Goal: Task Accomplishment & Management: Manage account settings

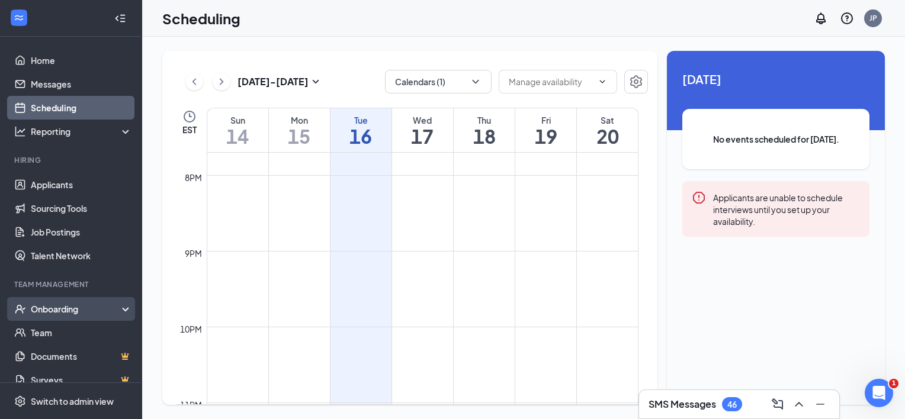
scroll to position [14, 0]
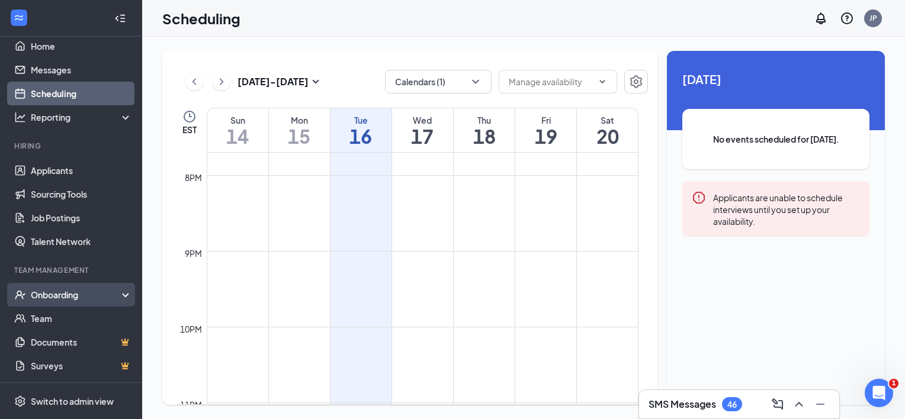
click at [91, 300] on div "Onboarding" at bounding box center [76, 295] width 91 height 12
click at [73, 317] on link "Overview" at bounding box center [81, 319] width 101 height 24
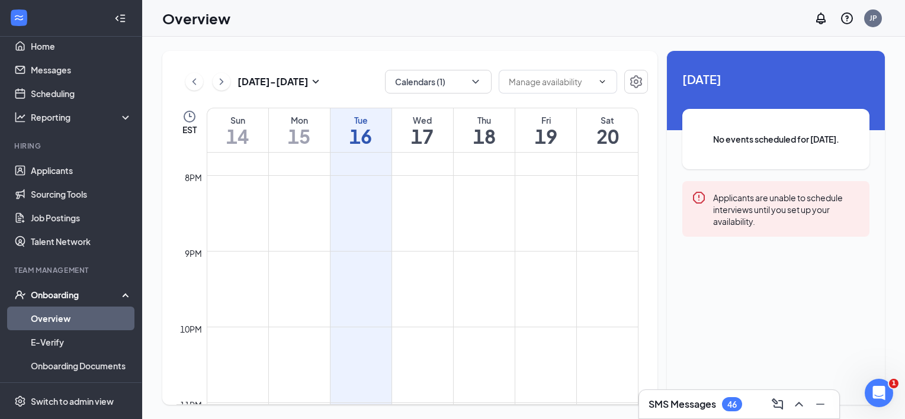
click at [61, 285] on div "Onboarding" at bounding box center [71, 295] width 142 height 24
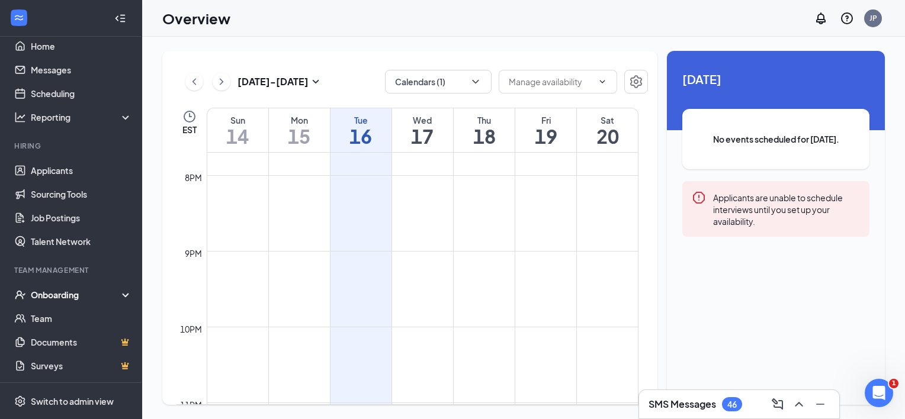
click at [67, 290] on div "Onboarding" at bounding box center [76, 295] width 91 height 12
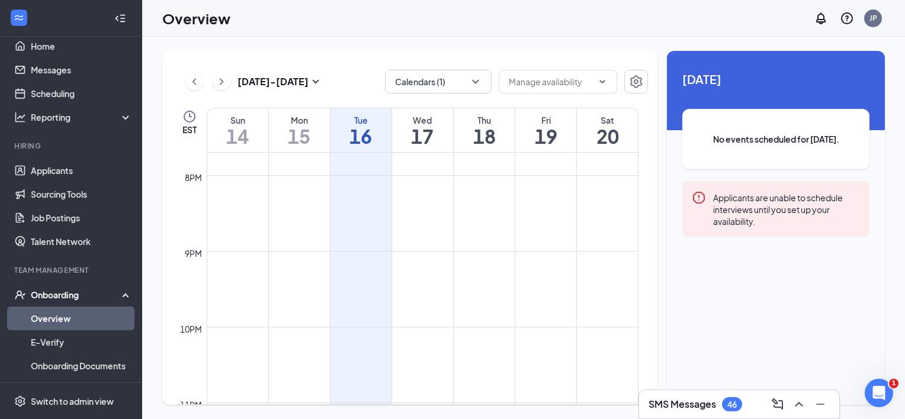
click at [59, 322] on link "Overview" at bounding box center [81, 319] width 101 height 24
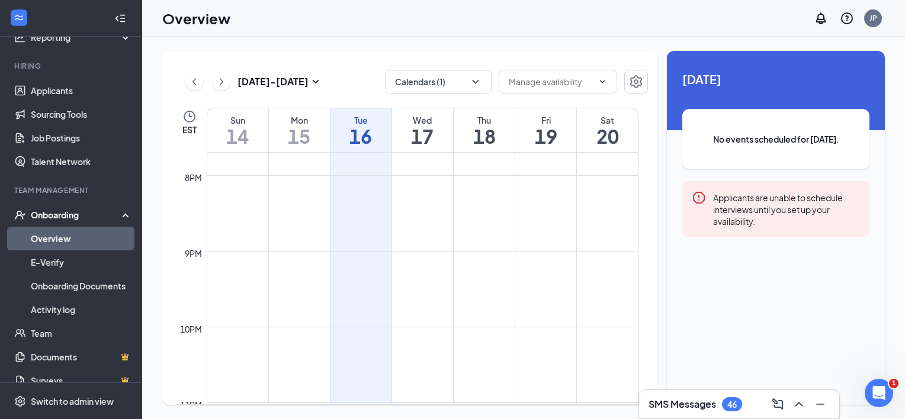
scroll to position [109, 0]
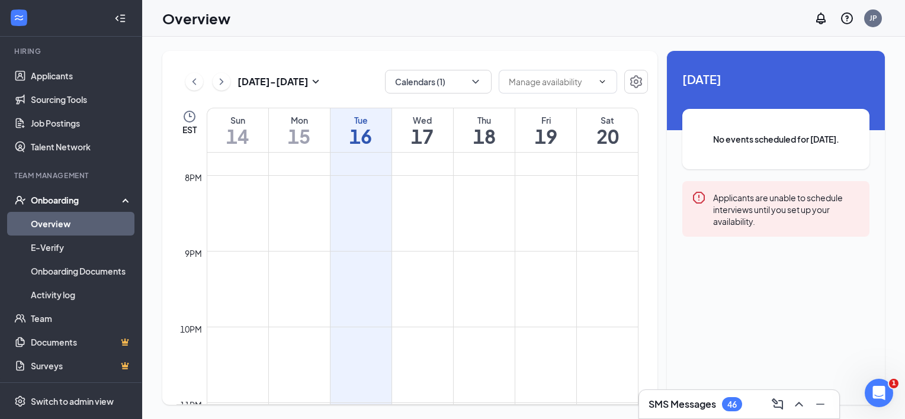
click at [66, 195] on div "Onboarding" at bounding box center [76, 200] width 91 height 12
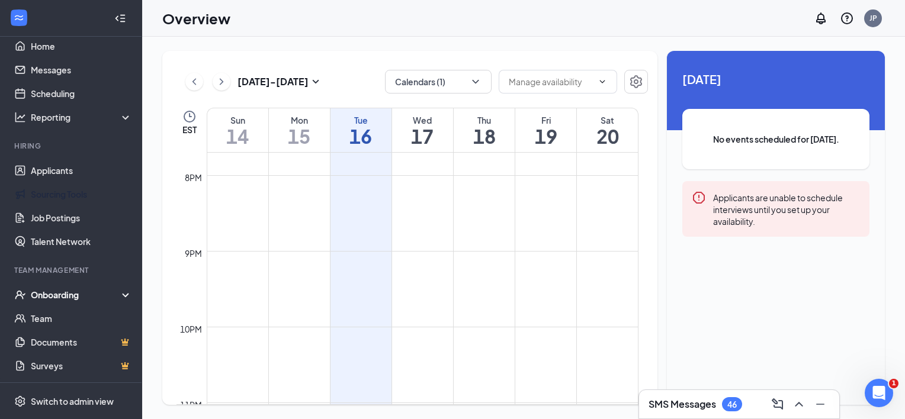
scroll to position [14, 0]
click at [56, 312] on link "Team" at bounding box center [81, 319] width 101 height 24
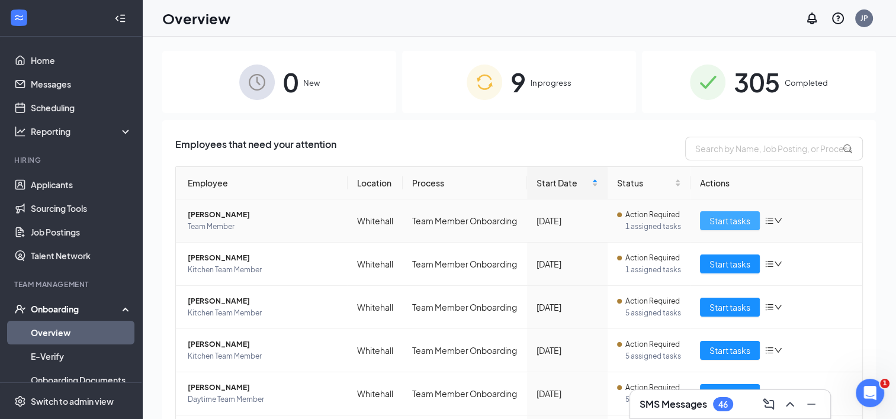
click at [710, 220] on span "Start tasks" at bounding box center [729, 220] width 41 height 13
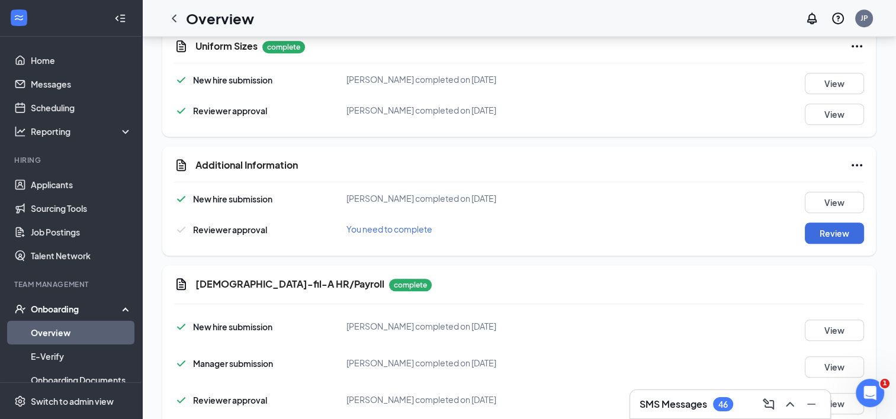
scroll to position [715, 0]
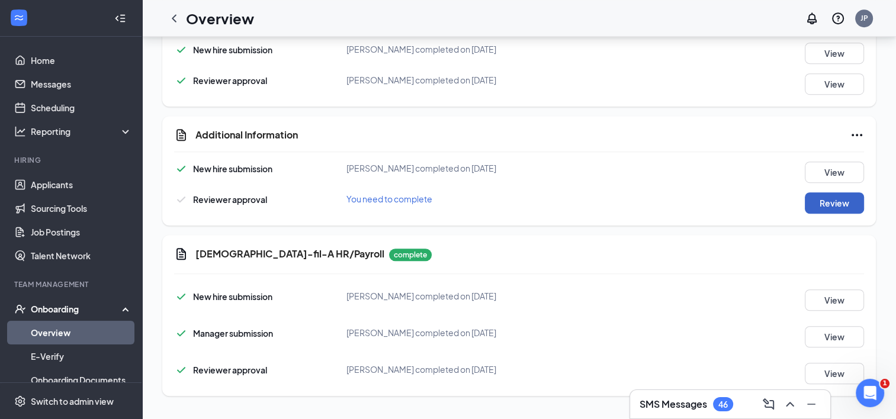
click at [844, 199] on button "Review" at bounding box center [834, 202] width 59 height 21
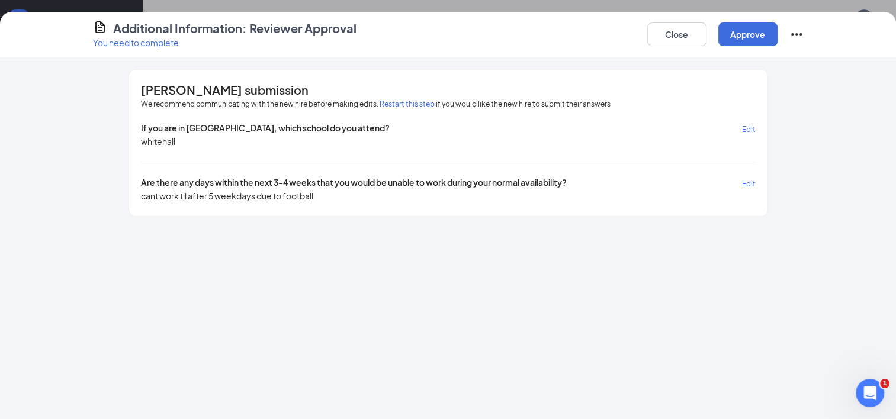
click at [744, 180] on span "Edit" at bounding box center [749, 183] width 14 height 9
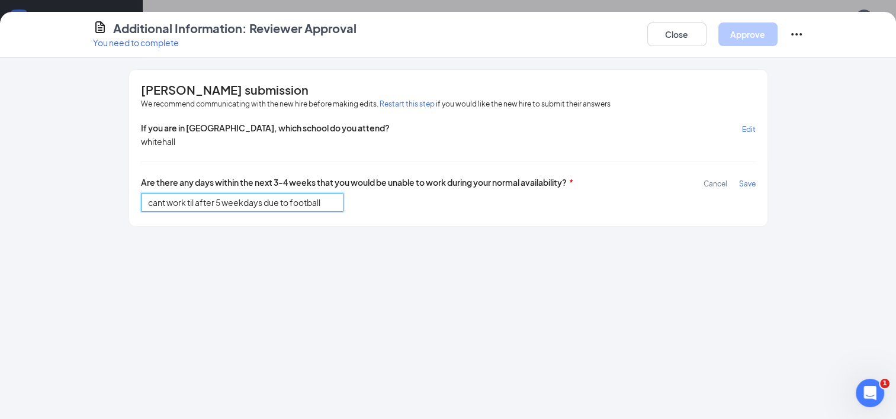
click at [322, 204] on input "cant work til after 5 weekdays due to football" at bounding box center [242, 202] width 203 height 19
type input "c"
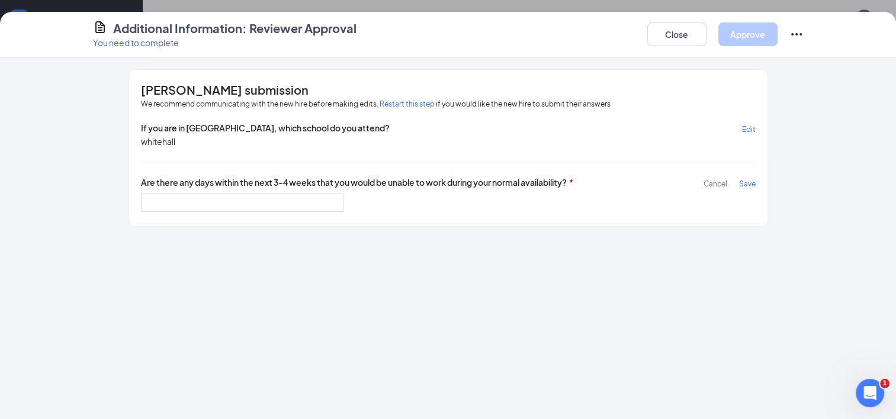
click at [346, 239] on div "[PERSON_NAME] submission We recommend communicating with the new hire before ma…" at bounding box center [448, 238] width 896 height 362
click at [745, 180] on span "Save" at bounding box center [747, 183] width 17 height 9
click at [303, 199] on input "text" at bounding box center [242, 202] width 203 height 19
type input "football season adjustments"
click at [742, 183] on span "Save" at bounding box center [747, 183] width 17 height 9
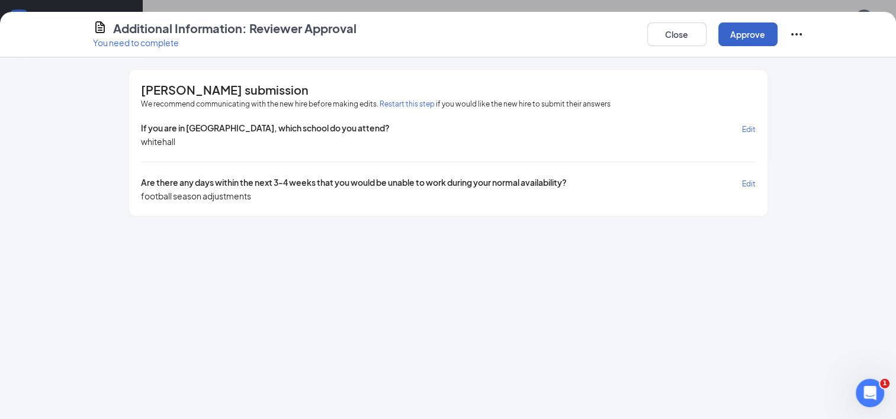
click at [729, 33] on button "Approve" at bounding box center [747, 34] width 59 height 24
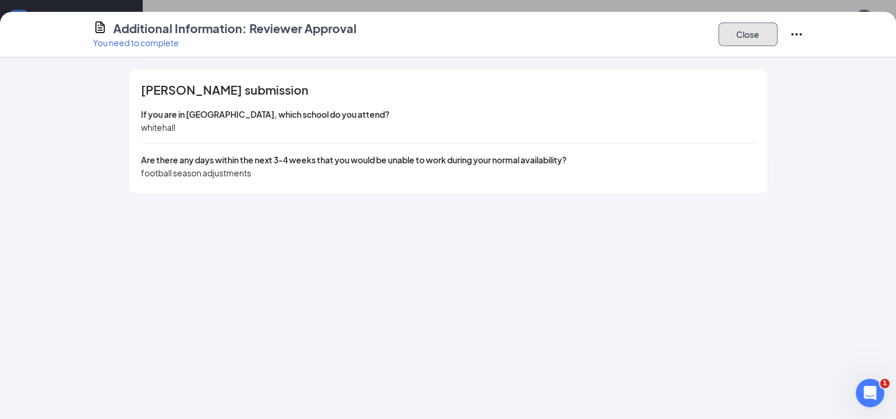
click at [733, 37] on button "Close" at bounding box center [747, 34] width 59 height 24
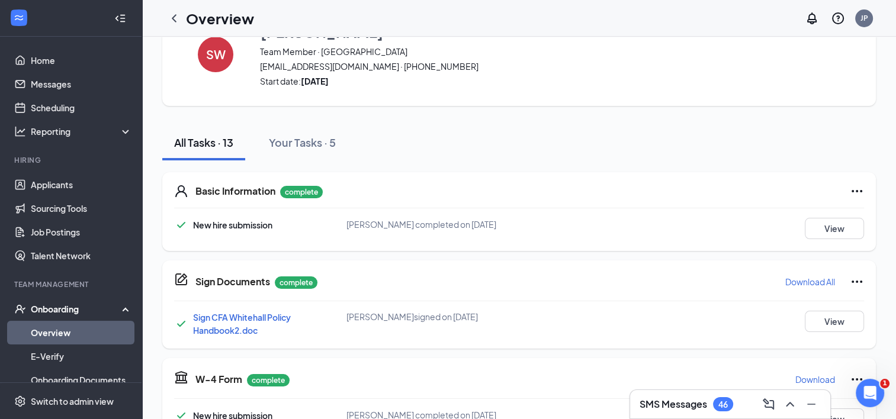
scroll to position [0, 0]
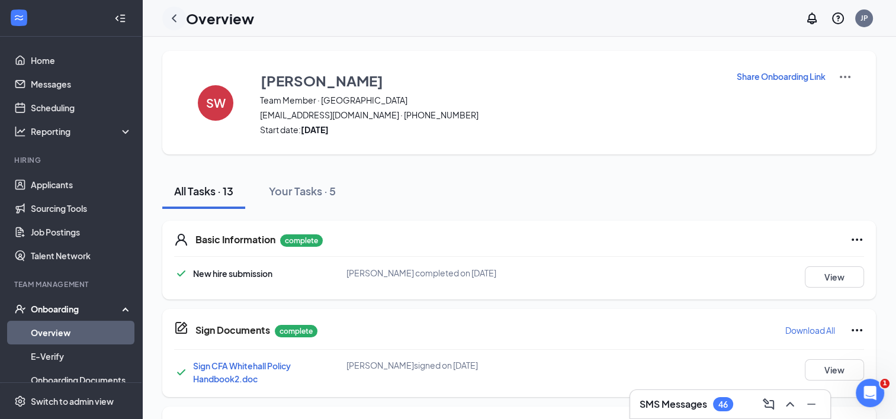
click at [173, 13] on icon "ChevronLeft" at bounding box center [174, 18] width 14 height 14
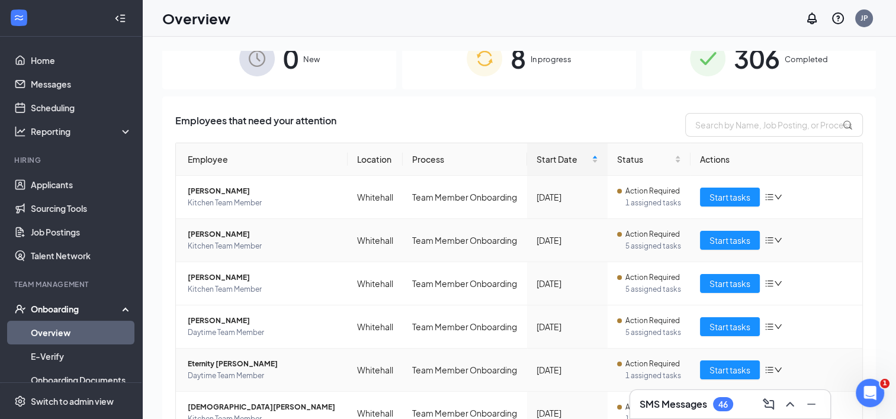
scroll to position [23, 0]
click at [725, 291] on span "Start tasks" at bounding box center [729, 284] width 41 height 13
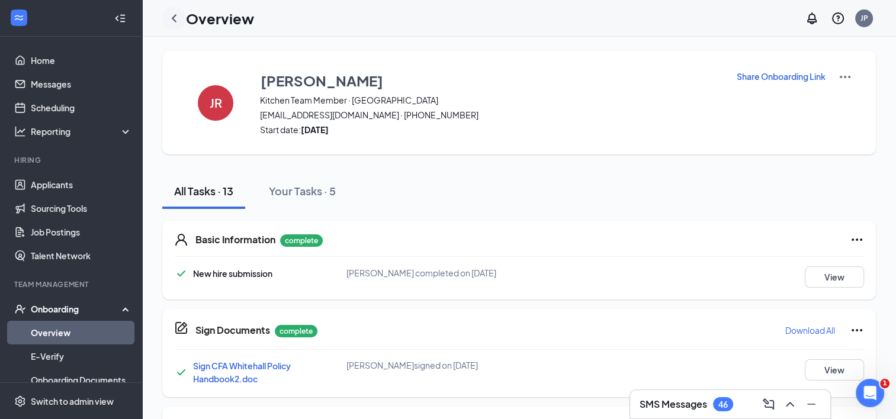
click at [172, 19] on icon "ChevronLeft" at bounding box center [174, 18] width 14 height 14
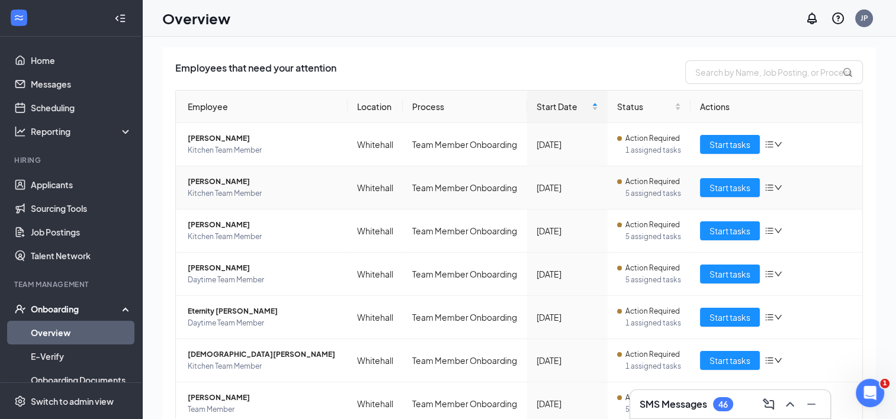
scroll to position [78, 0]
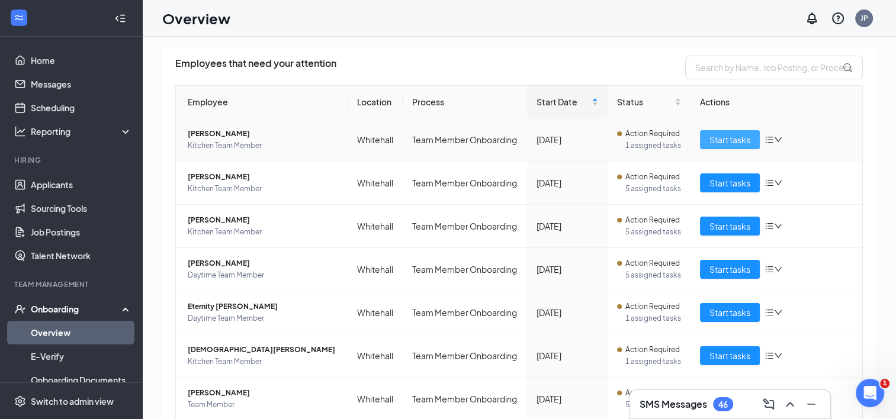
click at [712, 146] on span "Start tasks" at bounding box center [729, 139] width 41 height 13
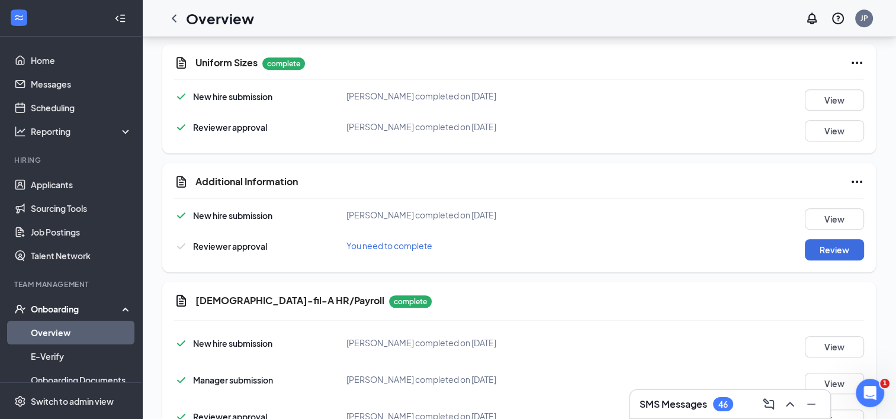
scroll to position [715, 0]
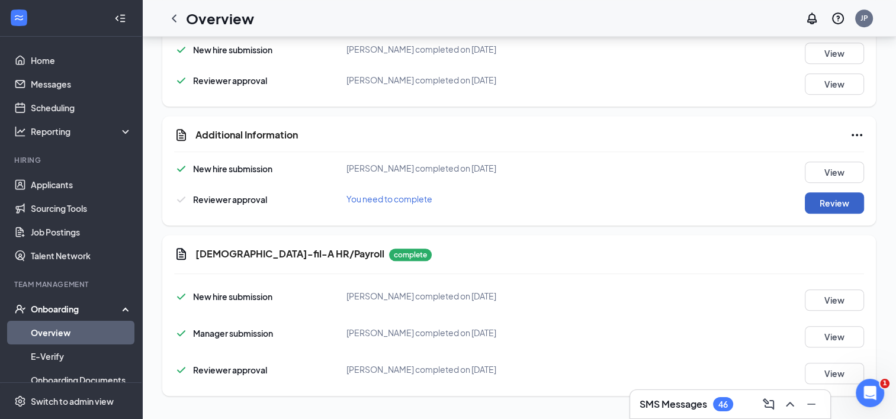
click at [819, 200] on button "Review" at bounding box center [834, 202] width 59 height 21
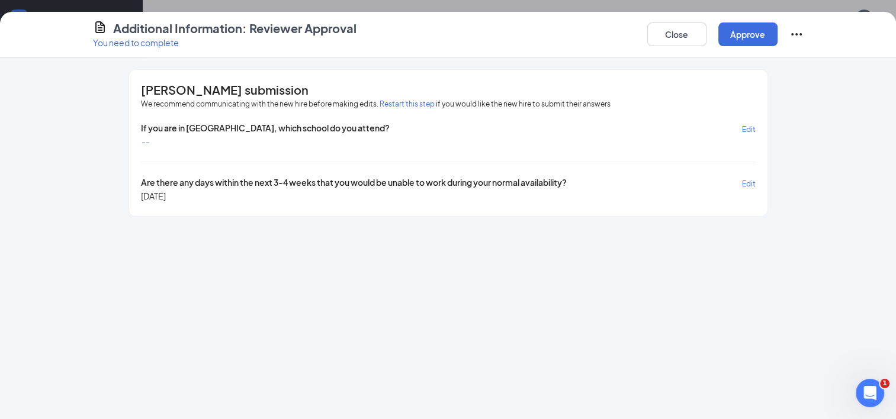
click at [750, 181] on span "Edit" at bounding box center [749, 183] width 14 height 9
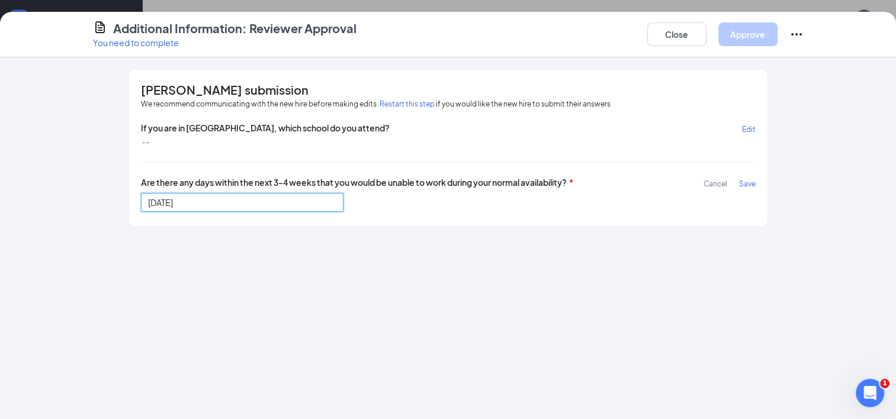
click at [278, 208] on input "[DATE]" at bounding box center [242, 202] width 203 height 19
type input "M"
type input "Would prefer to have off on Mondays"
click at [747, 179] on span "Save" at bounding box center [747, 183] width 17 height 9
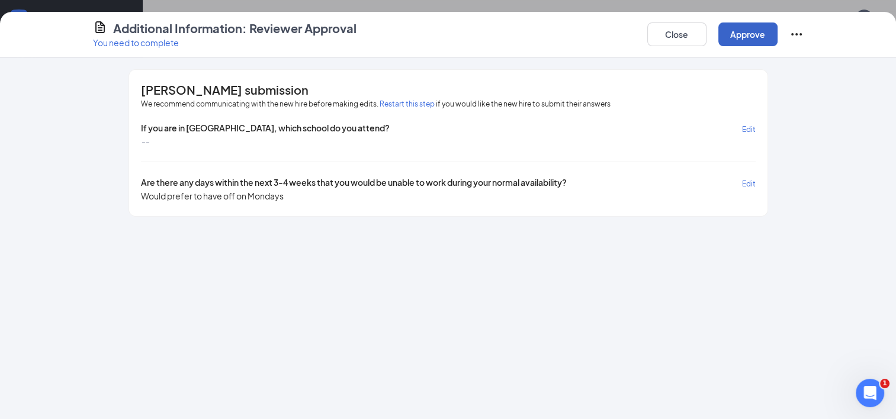
click at [741, 36] on button "Approve" at bounding box center [747, 34] width 59 height 24
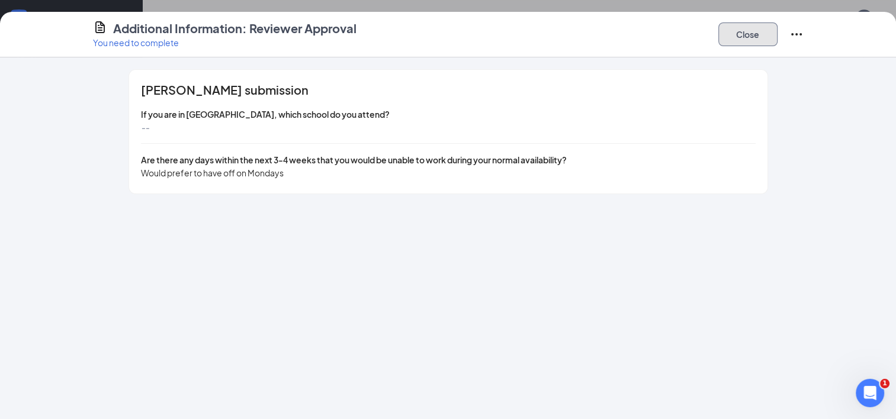
click at [741, 36] on button "Close" at bounding box center [747, 34] width 59 height 24
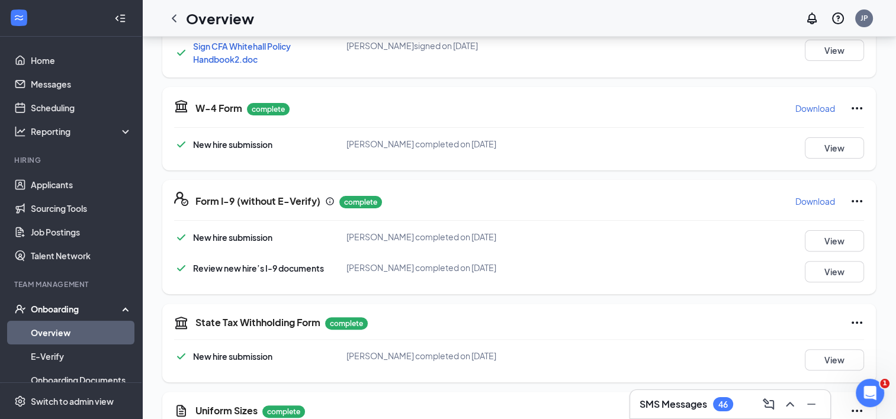
scroll to position [0, 0]
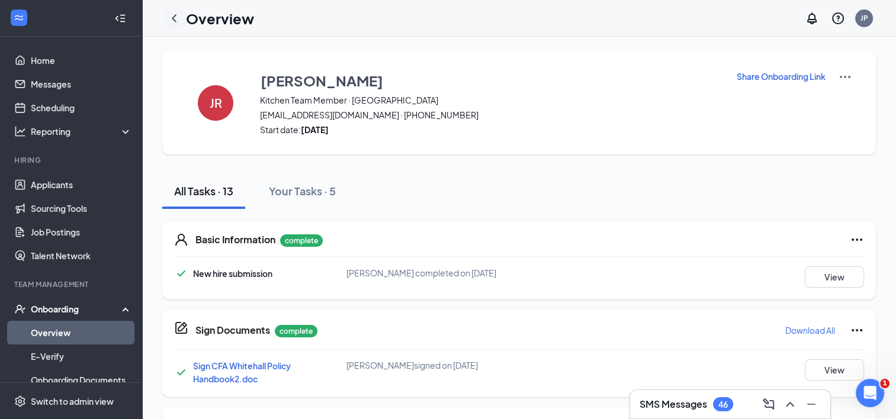
click at [183, 21] on div at bounding box center [174, 19] width 24 height 24
click at [171, 19] on icon "ChevronLeft" at bounding box center [174, 18] width 14 height 14
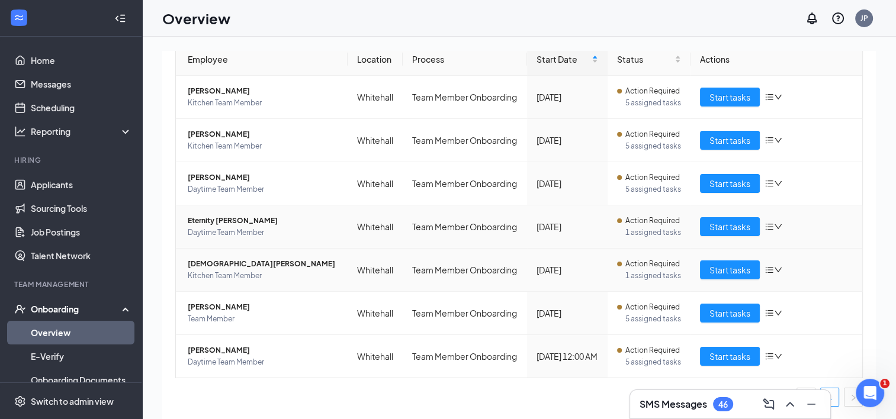
scroll to position [192, 0]
click at [717, 263] on span "Start tasks" at bounding box center [729, 269] width 41 height 13
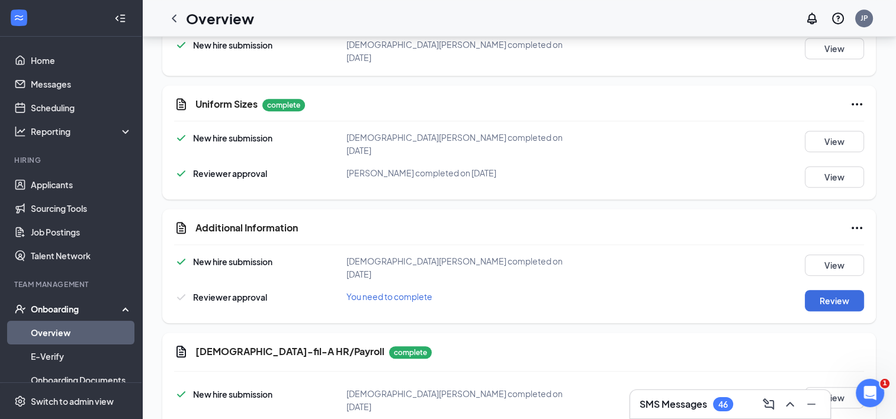
scroll to position [715, 0]
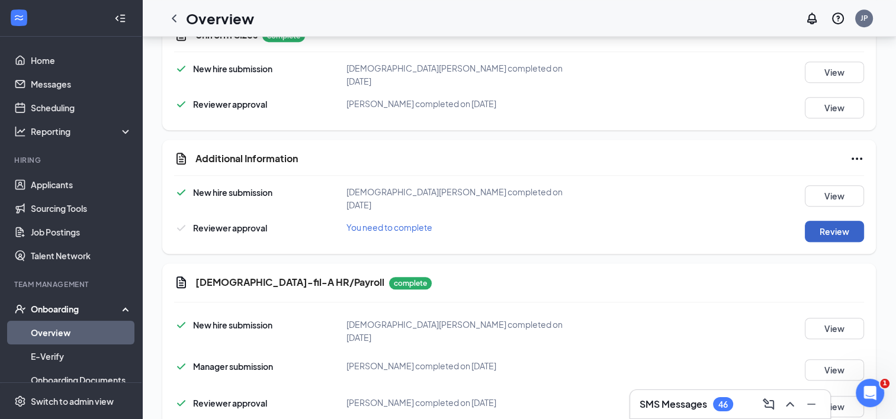
click at [828, 221] on button "Review" at bounding box center [834, 231] width 59 height 21
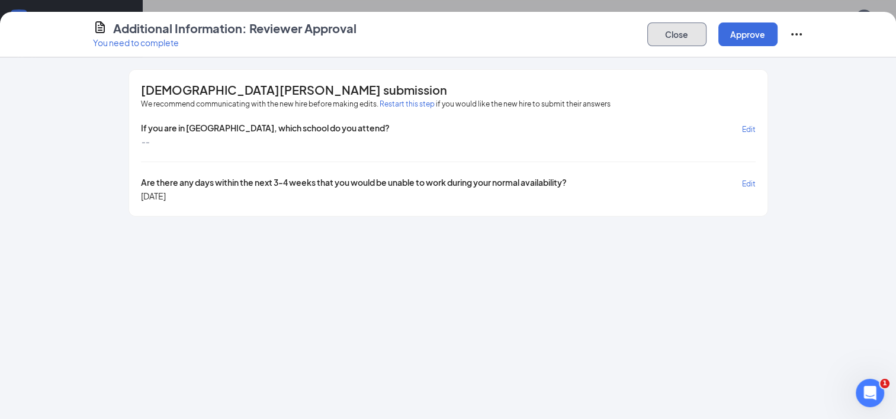
click at [668, 34] on button "Close" at bounding box center [676, 34] width 59 height 24
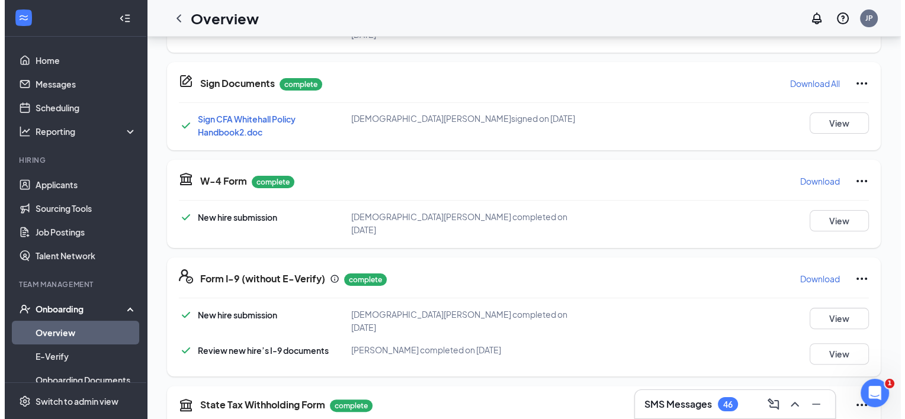
scroll to position [0, 0]
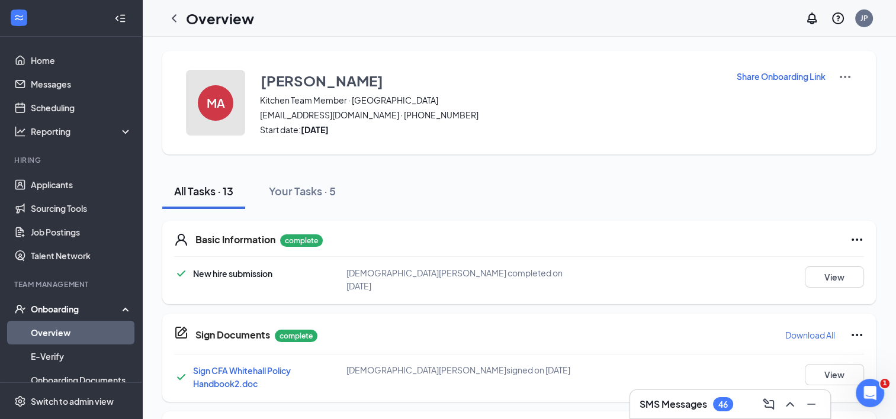
click at [208, 107] on h4 "MA" at bounding box center [216, 103] width 18 height 8
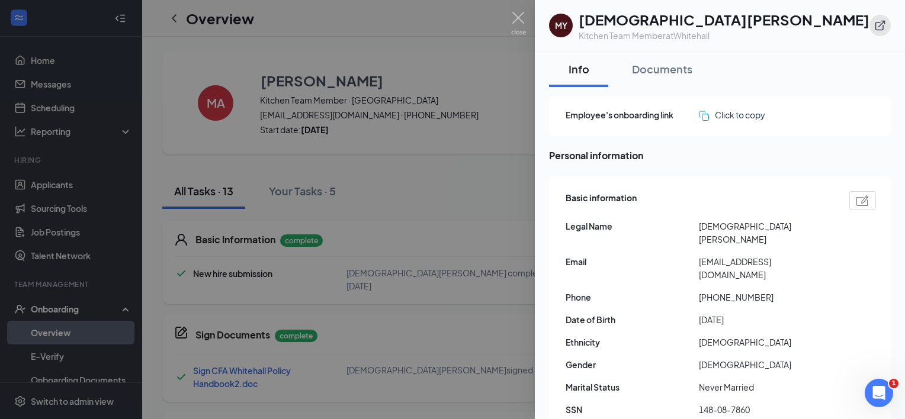
click at [883, 22] on icon "ExternalLink" at bounding box center [880, 26] width 10 height 10
click at [372, 250] on div at bounding box center [452, 209] width 905 height 419
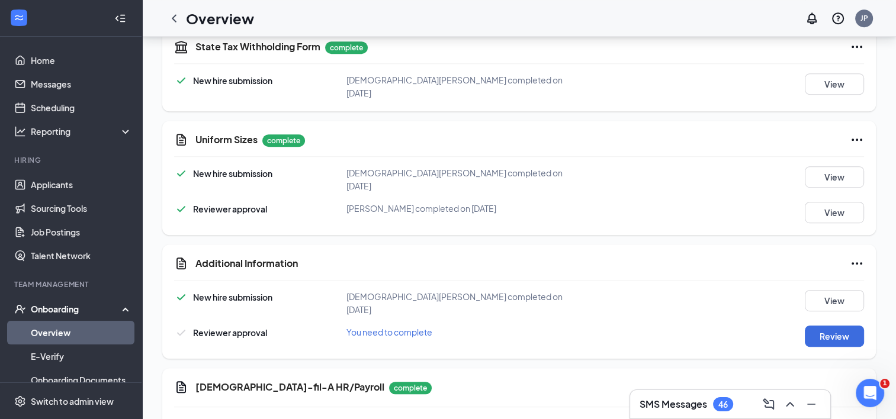
scroll to position [616, 0]
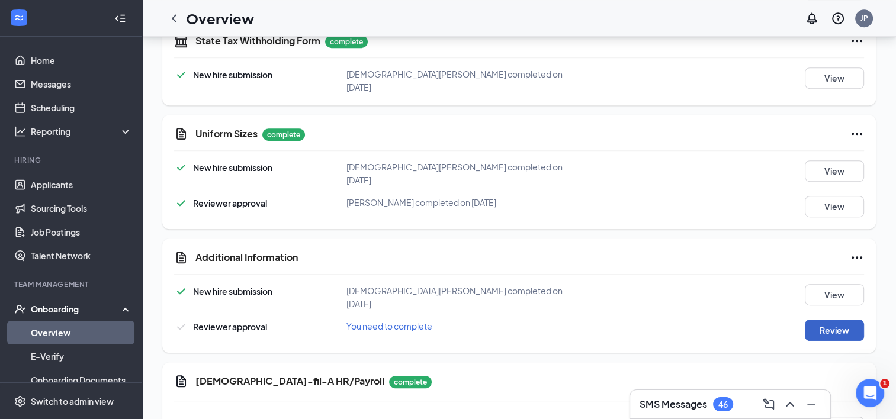
click at [812, 320] on button "Review" at bounding box center [834, 330] width 59 height 21
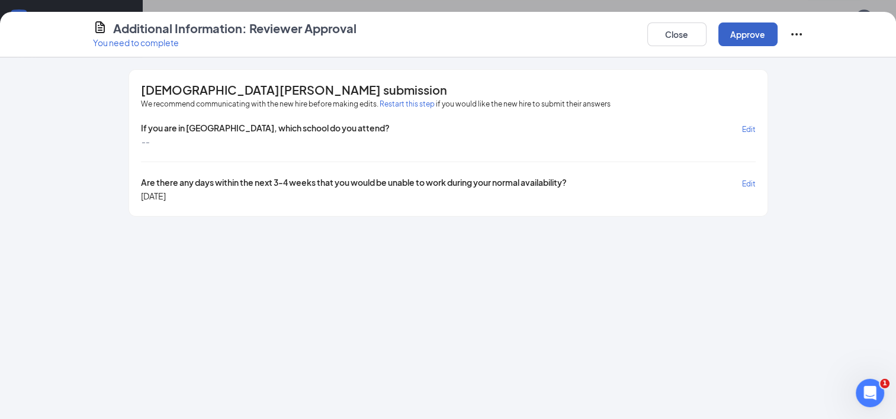
click at [750, 36] on button "Approve" at bounding box center [747, 34] width 59 height 24
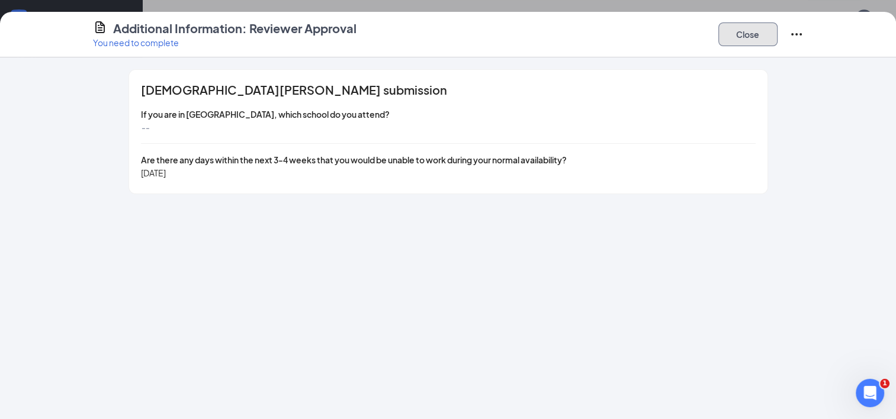
click at [750, 36] on button "Close" at bounding box center [747, 34] width 59 height 24
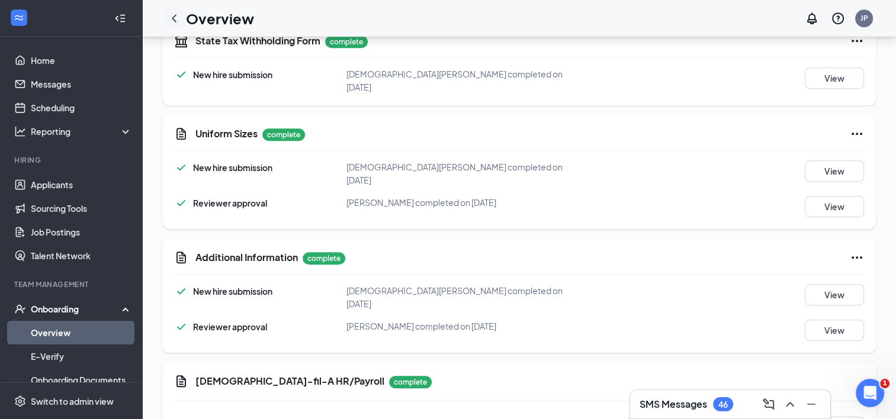
click at [176, 19] on icon "ChevronLeft" at bounding box center [174, 18] width 14 height 14
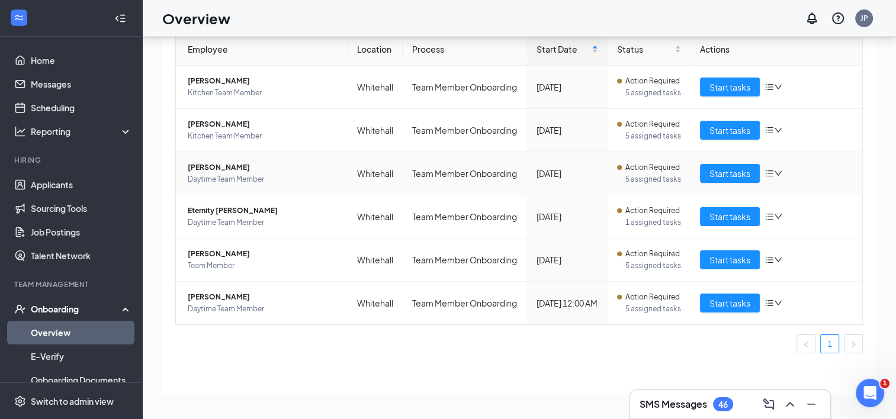
scroll to position [150, 0]
click at [715, 210] on span "Start tasks" at bounding box center [729, 216] width 41 height 13
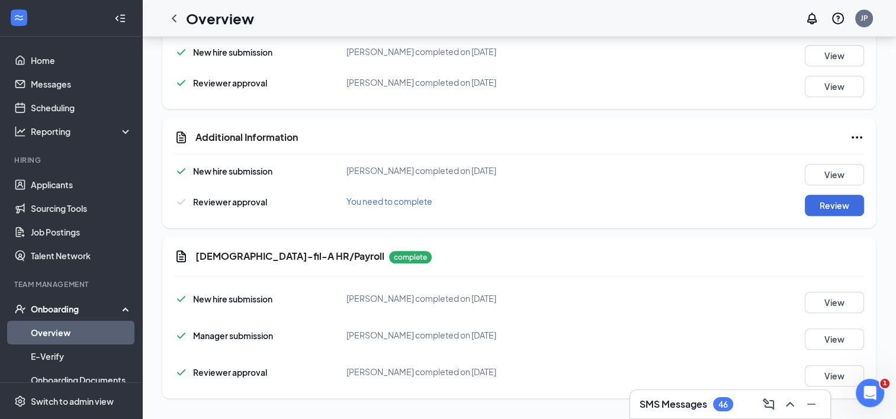
scroll to position [715, 0]
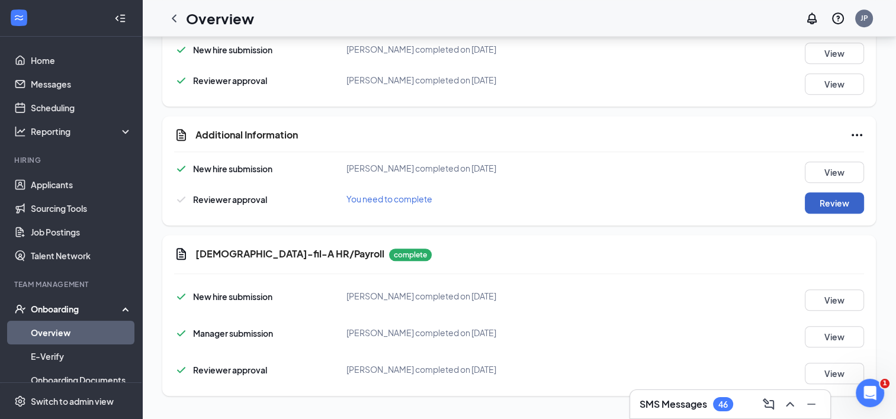
click at [838, 201] on button "Review" at bounding box center [834, 202] width 59 height 21
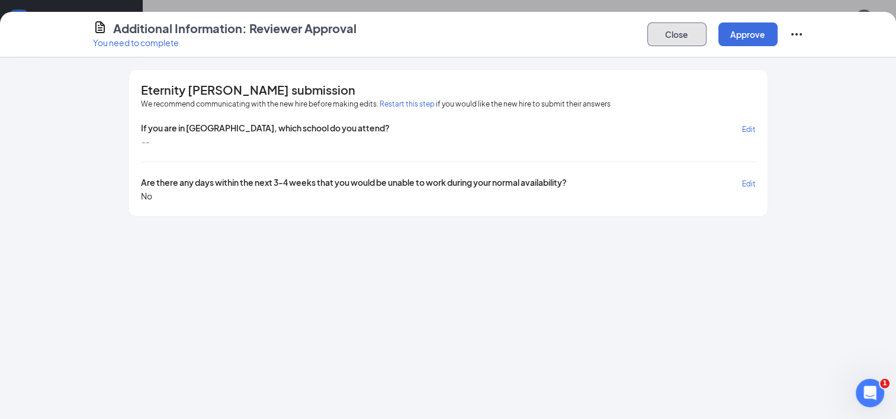
click at [684, 41] on button "Close" at bounding box center [676, 34] width 59 height 24
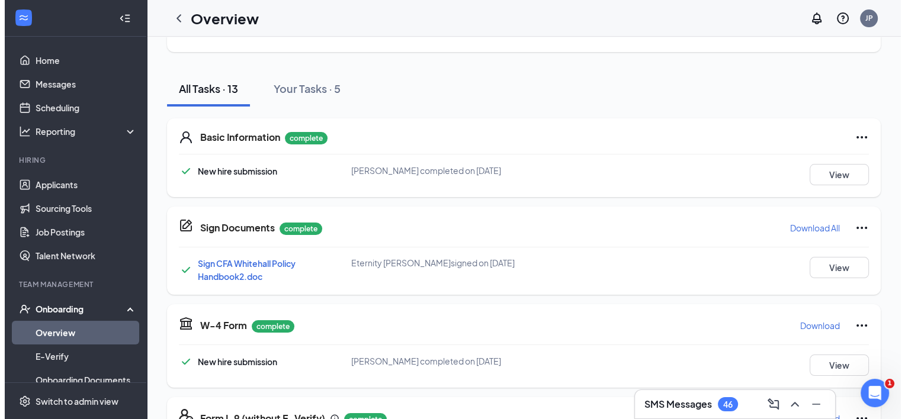
scroll to position [0, 0]
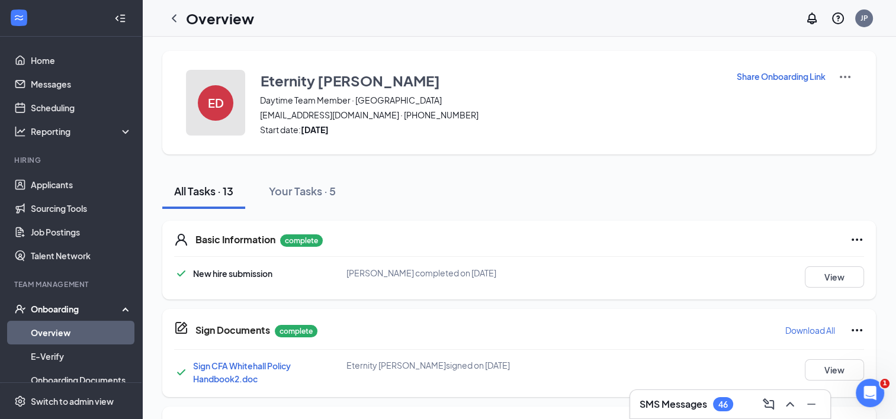
click at [217, 107] on h4 "ED" at bounding box center [216, 103] width 16 height 8
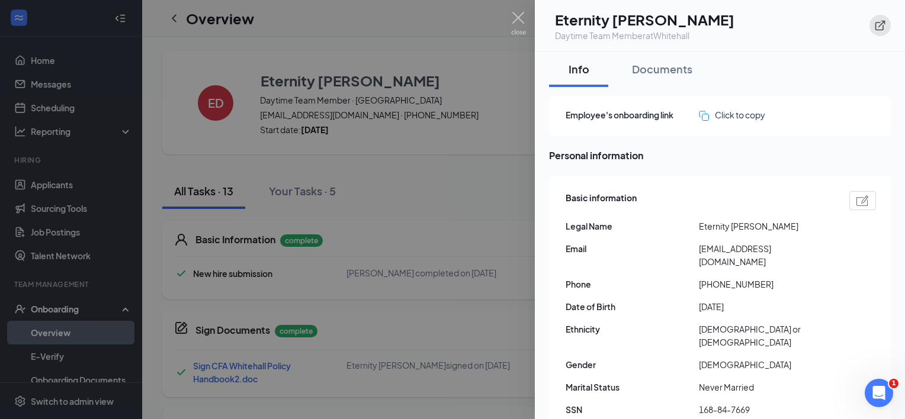
click at [880, 25] on icon "ExternalLink" at bounding box center [880, 26] width 10 height 10
click at [373, 272] on div at bounding box center [452, 209] width 905 height 419
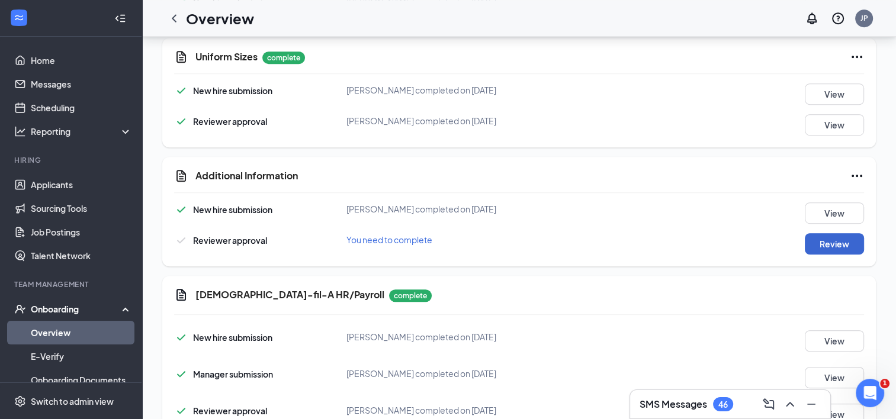
scroll to position [674, 0]
click at [838, 237] on button "Review" at bounding box center [834, 243] width 59 height 21
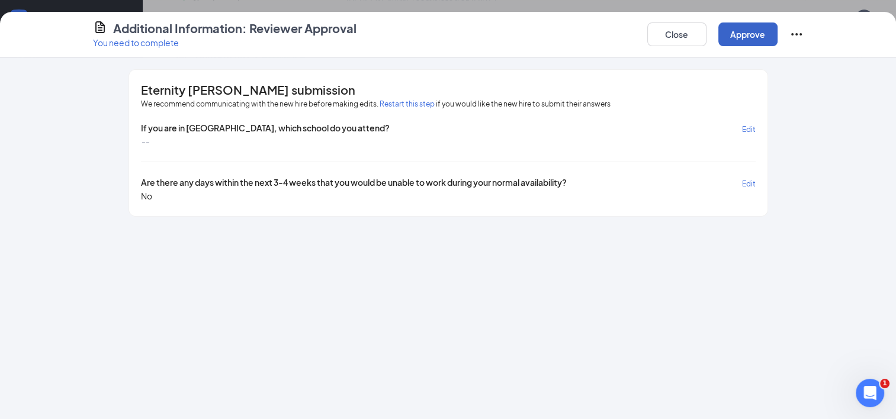
click at [752, 28] on button "Approve" at bounding box center [747, 34] width 59 height 24
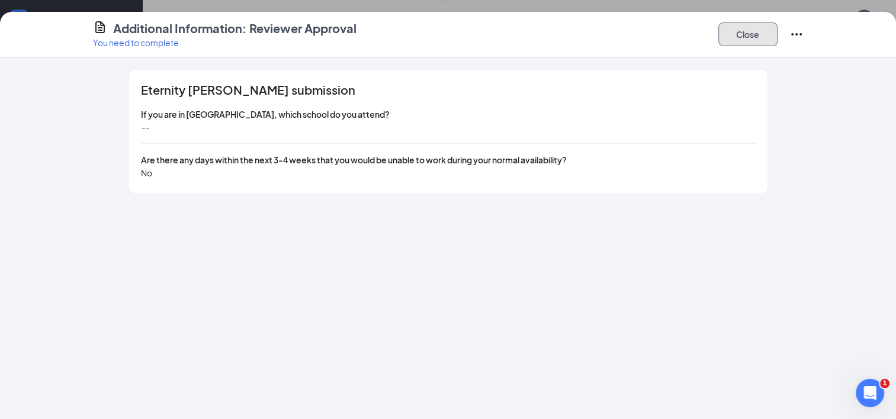
click at [752, 28] on button "Close" at bounding box center [747, 34] width 59 height 24
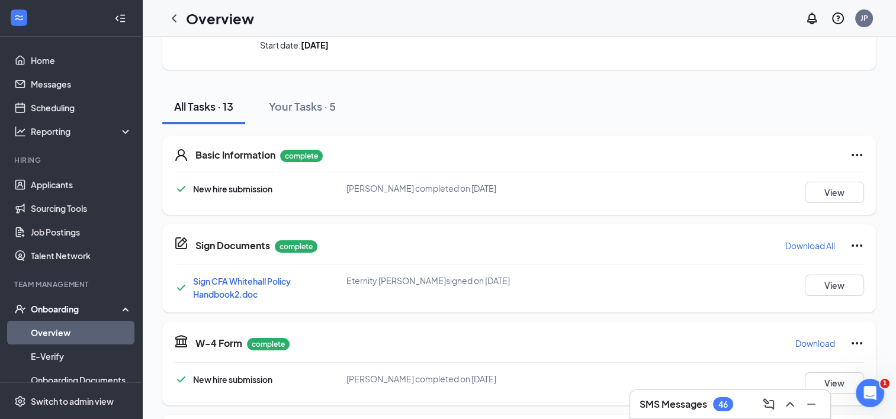
scroll to position [0, 0]
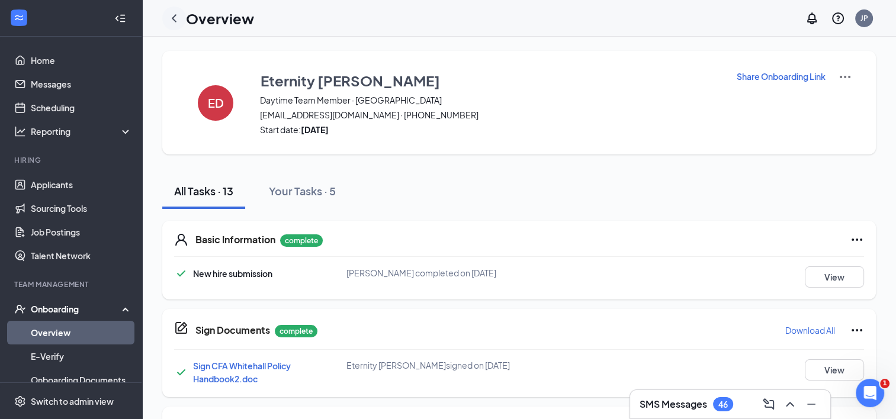
click at [179, 20] on icon "ChevronLeft" at bounding box center [174, 18] width 14 height 14
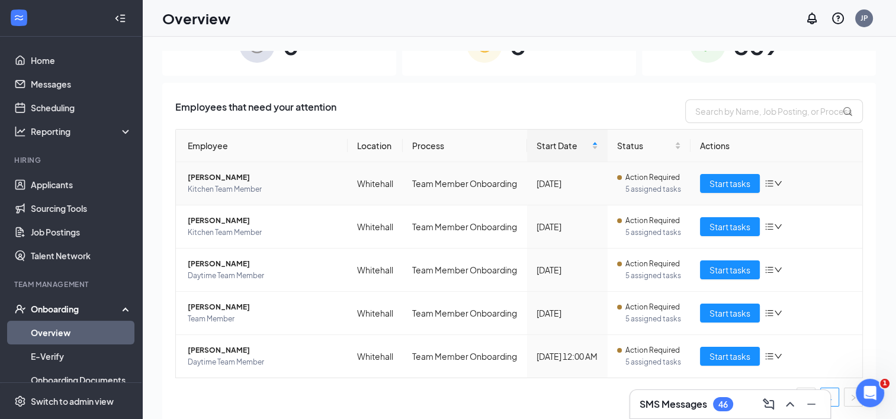
scroll to position [95, 0]
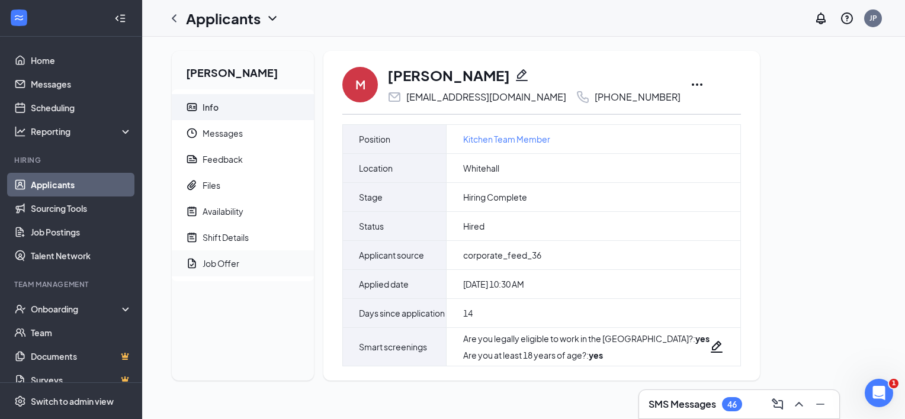
click at [218, 258] on div "Job Offer" at bounding box center [220, 264] width 37 height 12
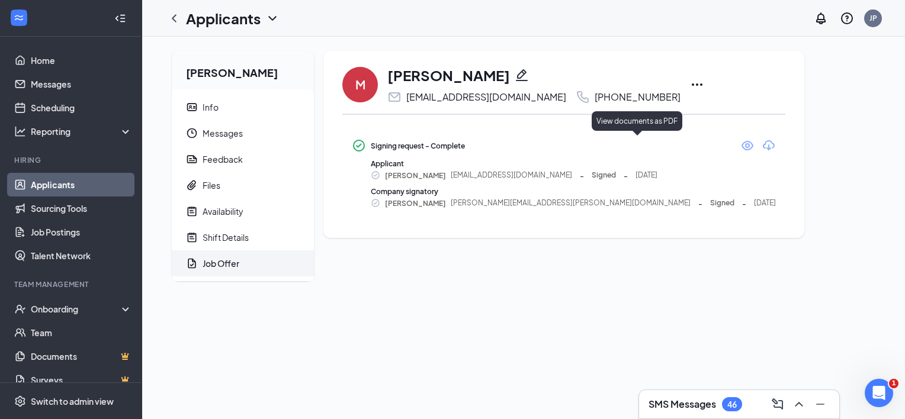
click at [740, 143] on icon "Eye" at bounding box center [747, 146] width 14 height 14
click at [220, 133] on span "Messages" at bounding box center [253, 133] width 102 height 26
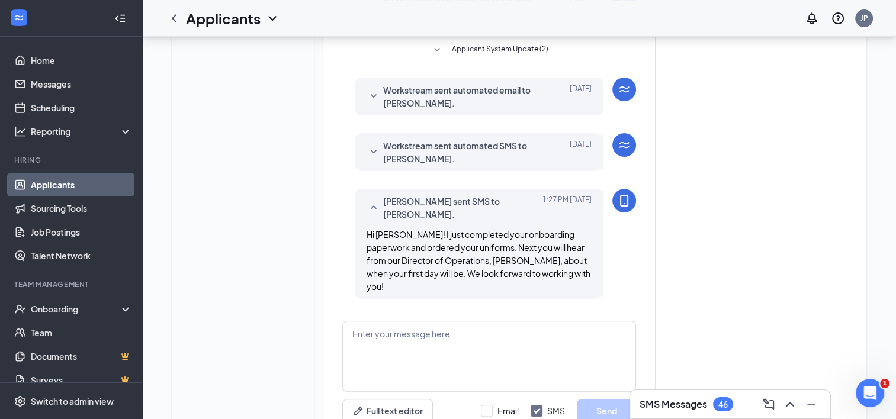
scroll to position [316, 0]
click at [377, 155] on icon "SmallChevronDown" at bounding box center [373, 153] width 14 height 14
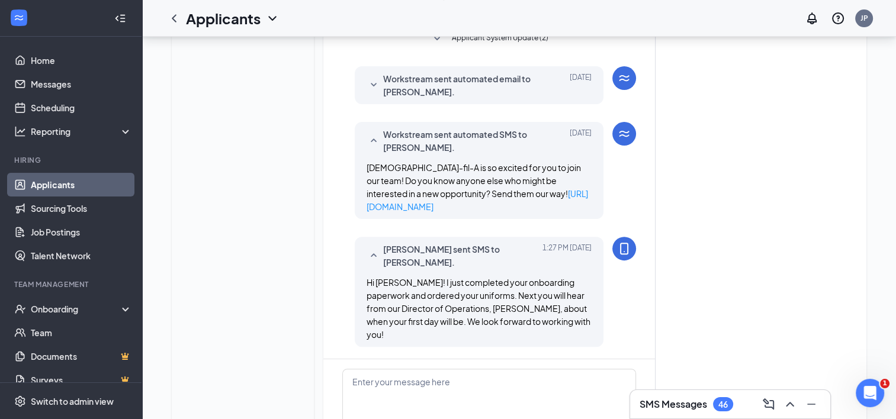
scroll to position [413, 0]
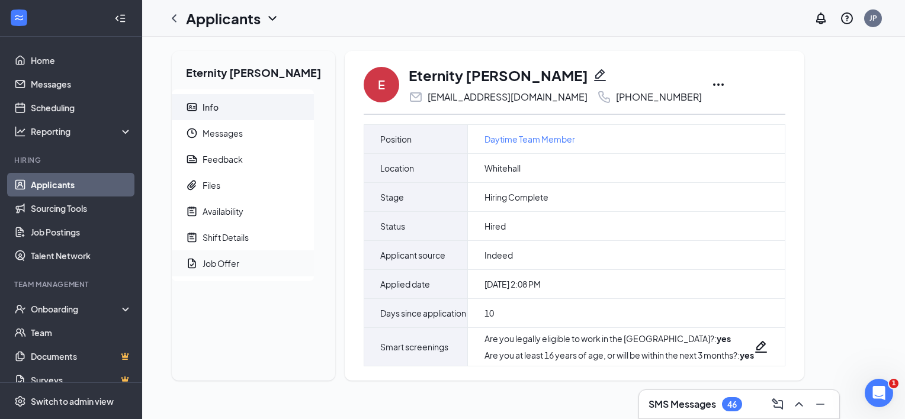
click at [208, 267] on div "Job Offer" at bounding box center [220, 264] width 37 height 12
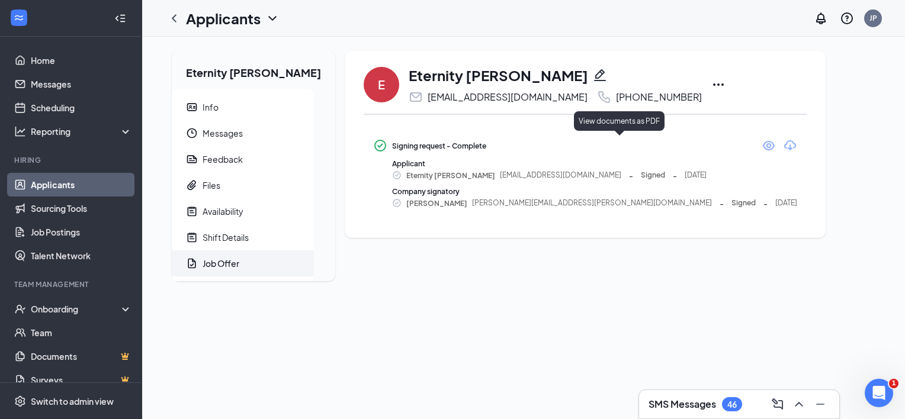
click at [761, 146] on icon "Eye" at bounding box center [768, 146] width 14 height 14
